Goal: Check status

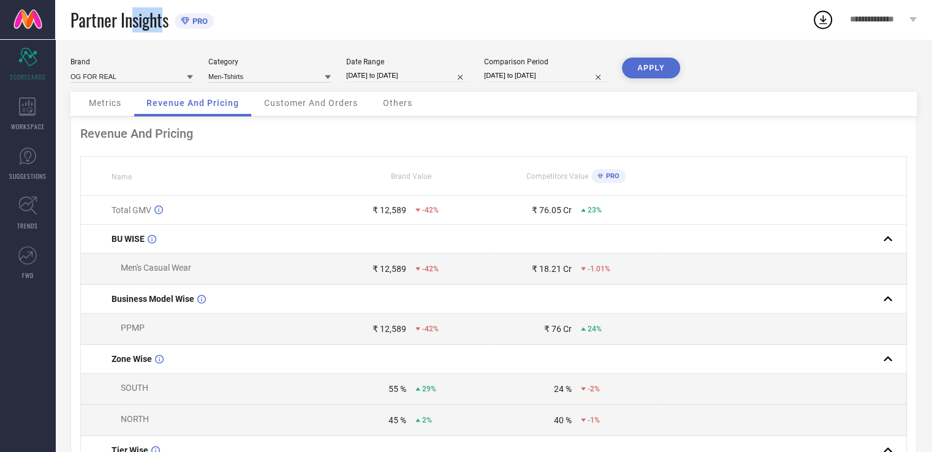
drag, startPoint x: 172, startPoint y: 23, endPoint x: 138, endPoint y: 31, distance: 35.4
click at [138, 31] on span "Partner Insights" at bounding box center [119, 19] width 98 height 25
click at [323, 79] on input at bounding box center [269, 76] width 123 height 13
click at [240, 118] on div "All" at bounding box center [269, 114] width 123 height 21
click at [651, 69] on button "APPLY" at bounding box center [651, 68] width 58 height 21
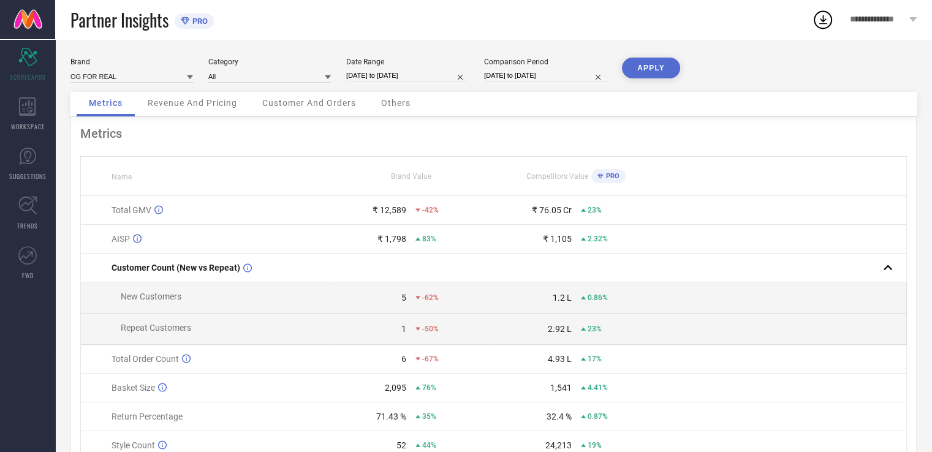
select select "6"
select select "2025"
select select "7"
select select "2025"
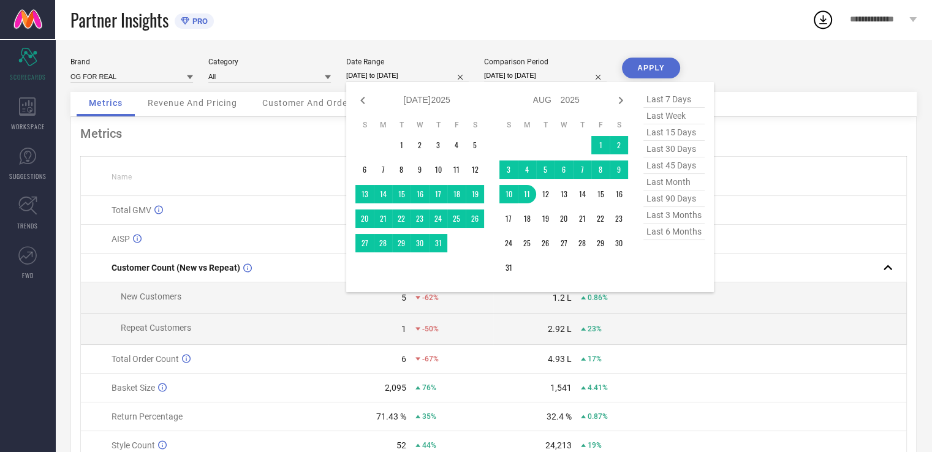
click at [394, 74] on input "[DATE] to [DATE]" at bounding box center [407, 75] width 123 height 13
type input "After [DATE]"
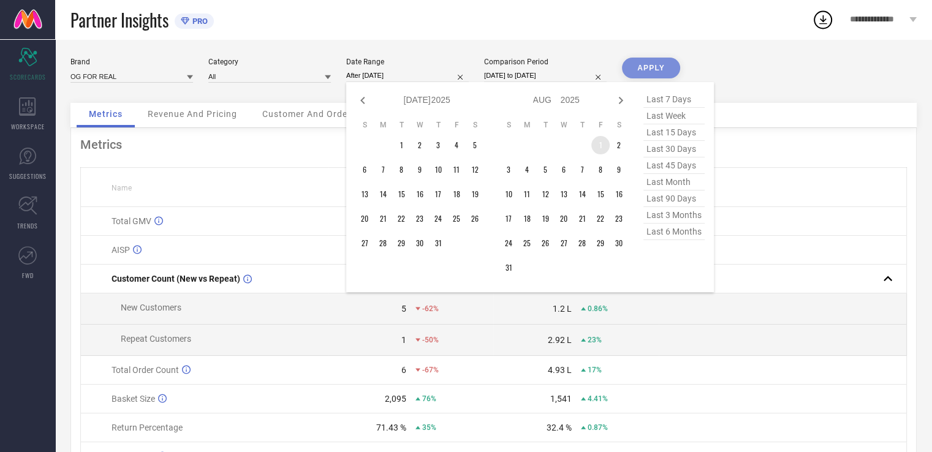
click at [598, 143] on td "1" at bounding box center [600, 145] width 18 height 18
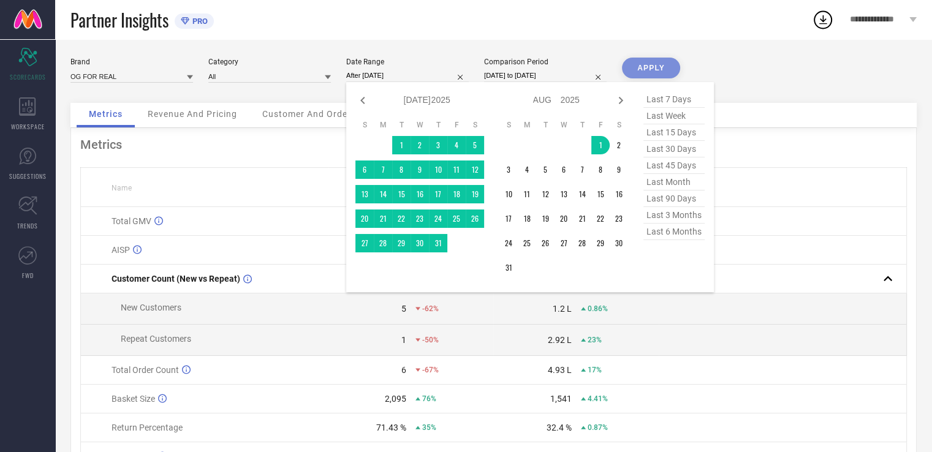
click at [559, 74] on input "[DATE] to [DATE]" at bounding box center [545, 75] width 123 height 13
select select "6"
select select "2024"
select select "7"
select select "2024"
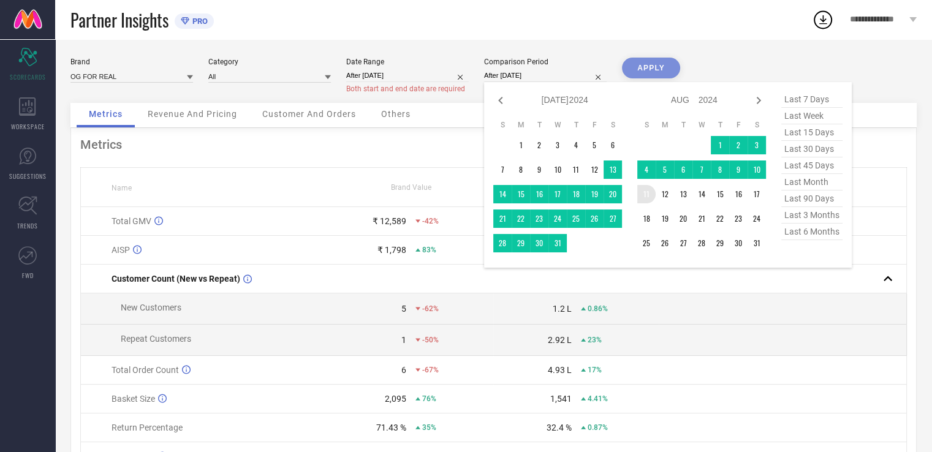
click at [644, 194] on td "11" at bounding box center [646, 194] width 18 height 18
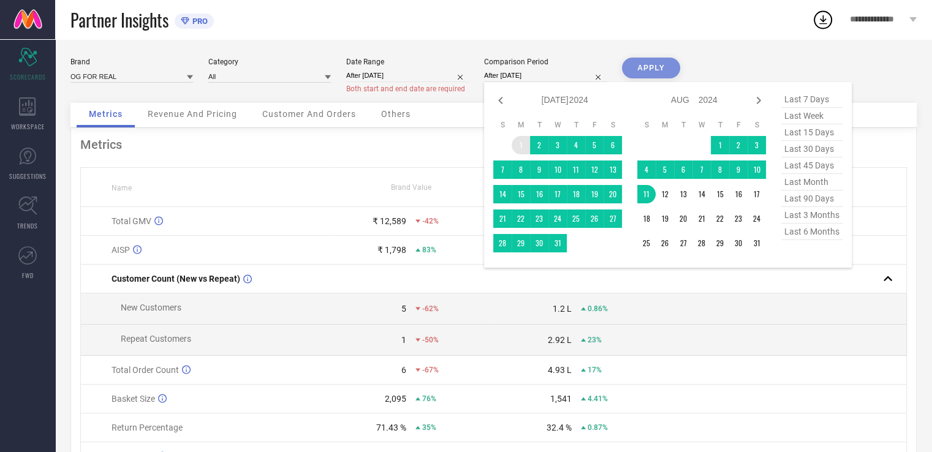
type input "[DATE] to [DATE]"
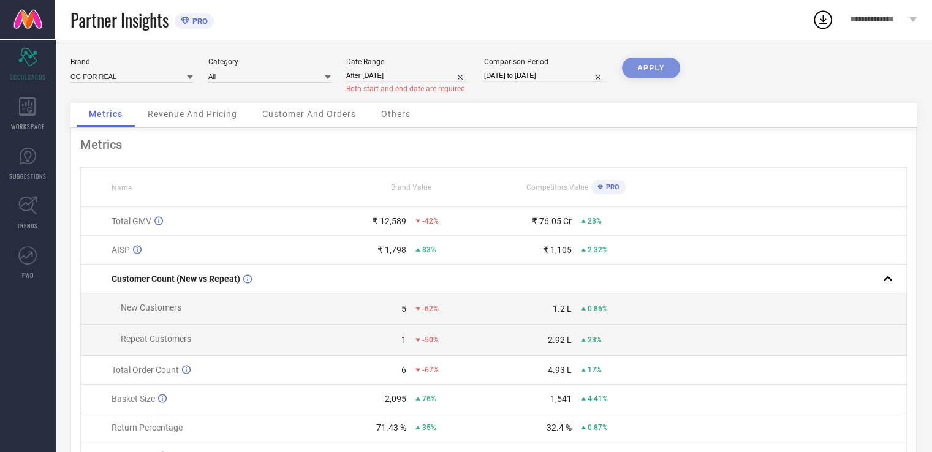
click at [441, 75] on input "After [DATE]" at bounding box center [407, 75] width 123 height 13
select select "7"
select select "2025"
select select "8"
select select "2025"
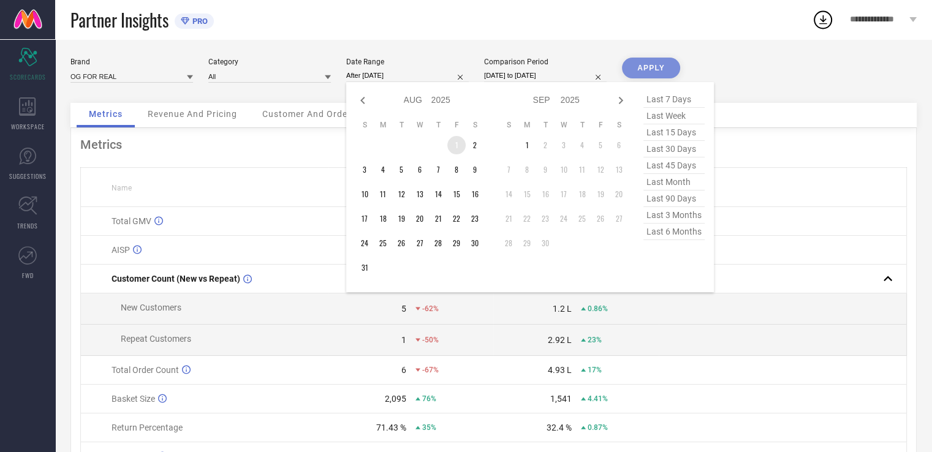
type input "[DATE] to [DATE]"
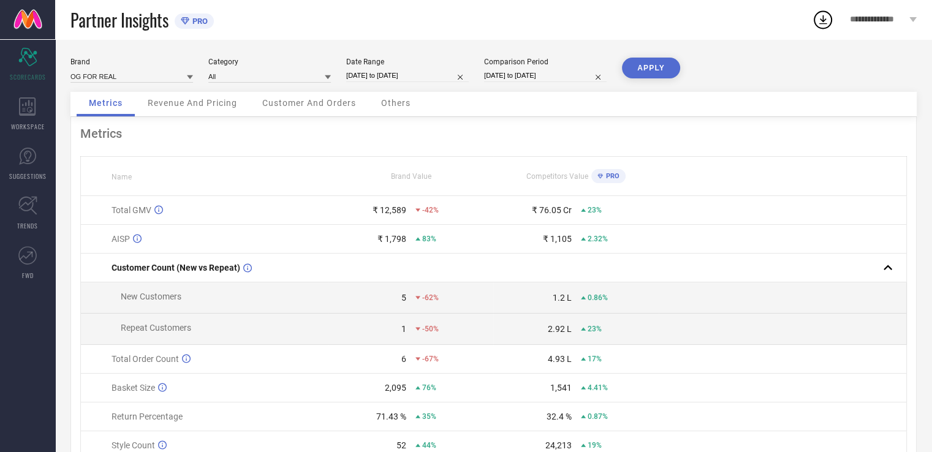
click at [634, 63] on button "APPLY" at bounding box center [651, 68] width 58 height 21
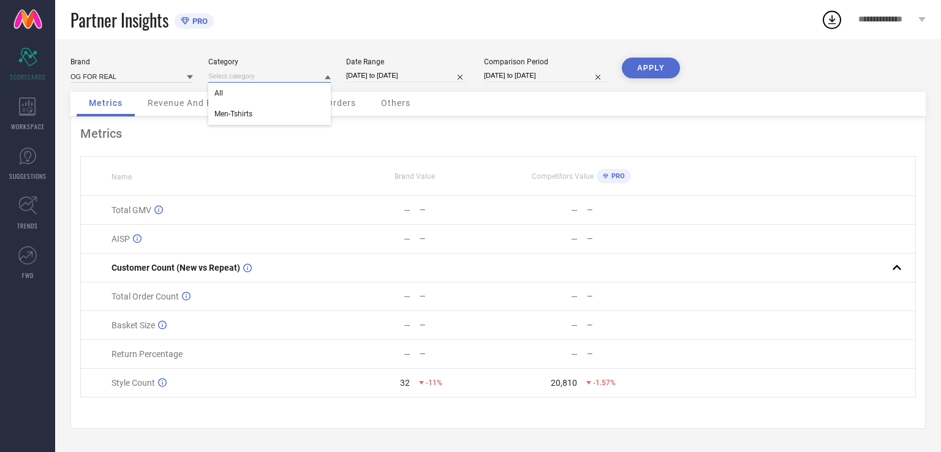
click at [312, 74] on input at bounding box center [269, 76] width 123 height 13
